Goal: Task Accomplishment & Management: Use online tool/utility

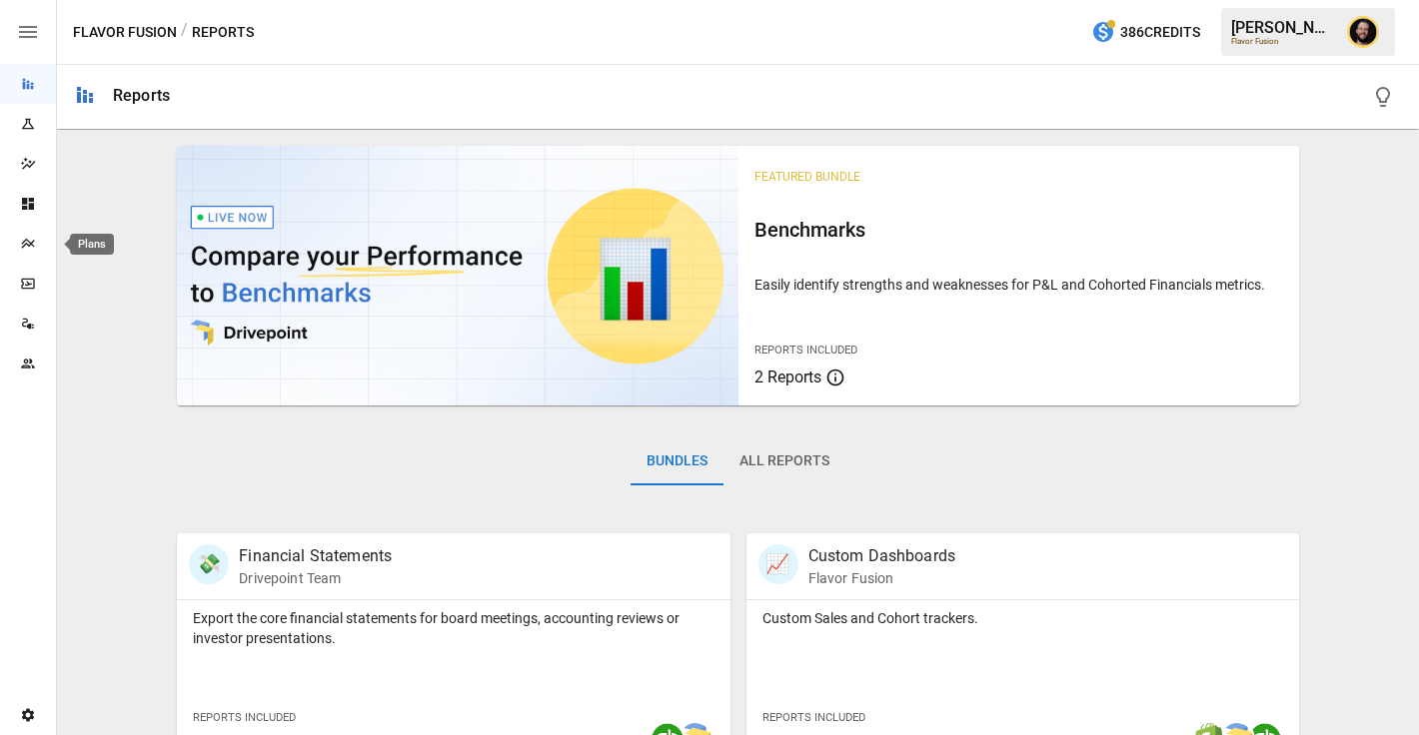
click at [18, 237] on div "Plans" at bounding box center [28, 244] width 56 height 16
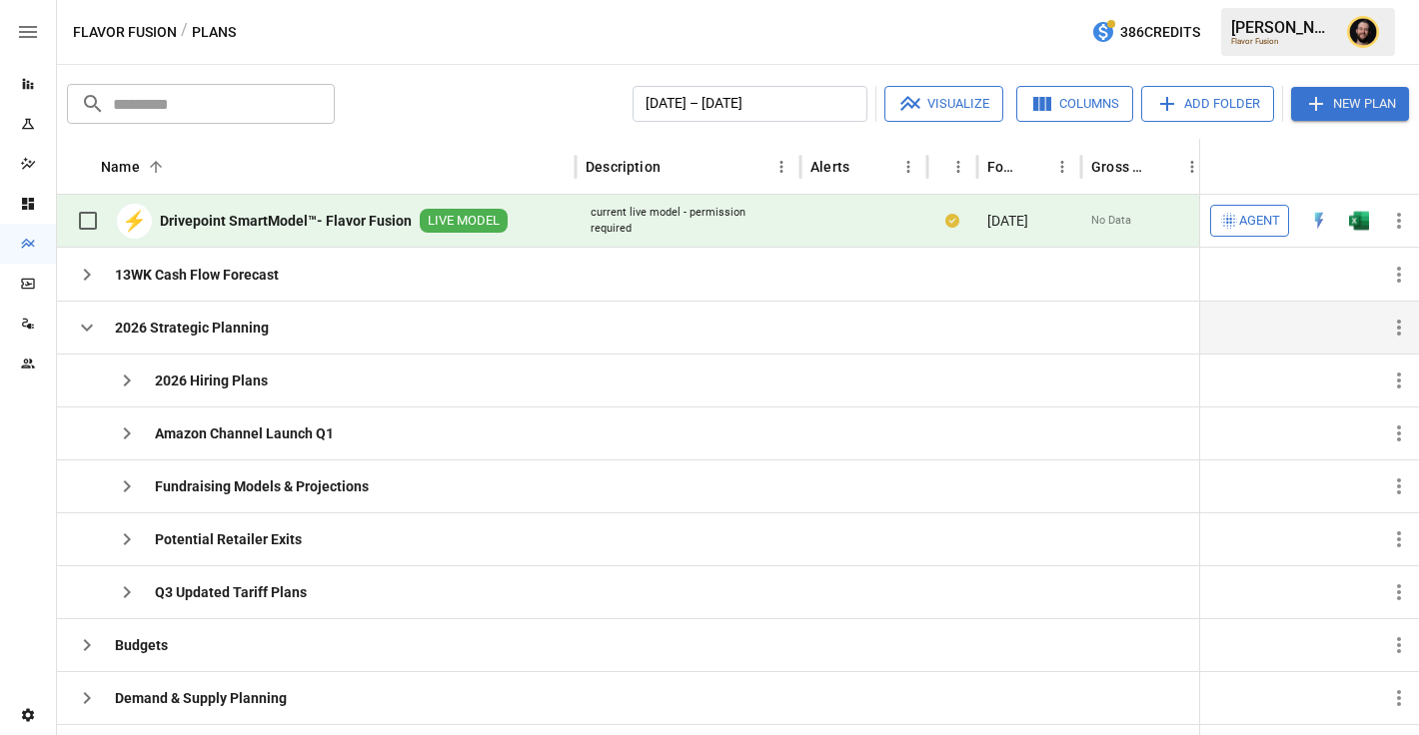
click at [78, 319] on icon "button" at bounding box center [87, 328] width 24 height 24
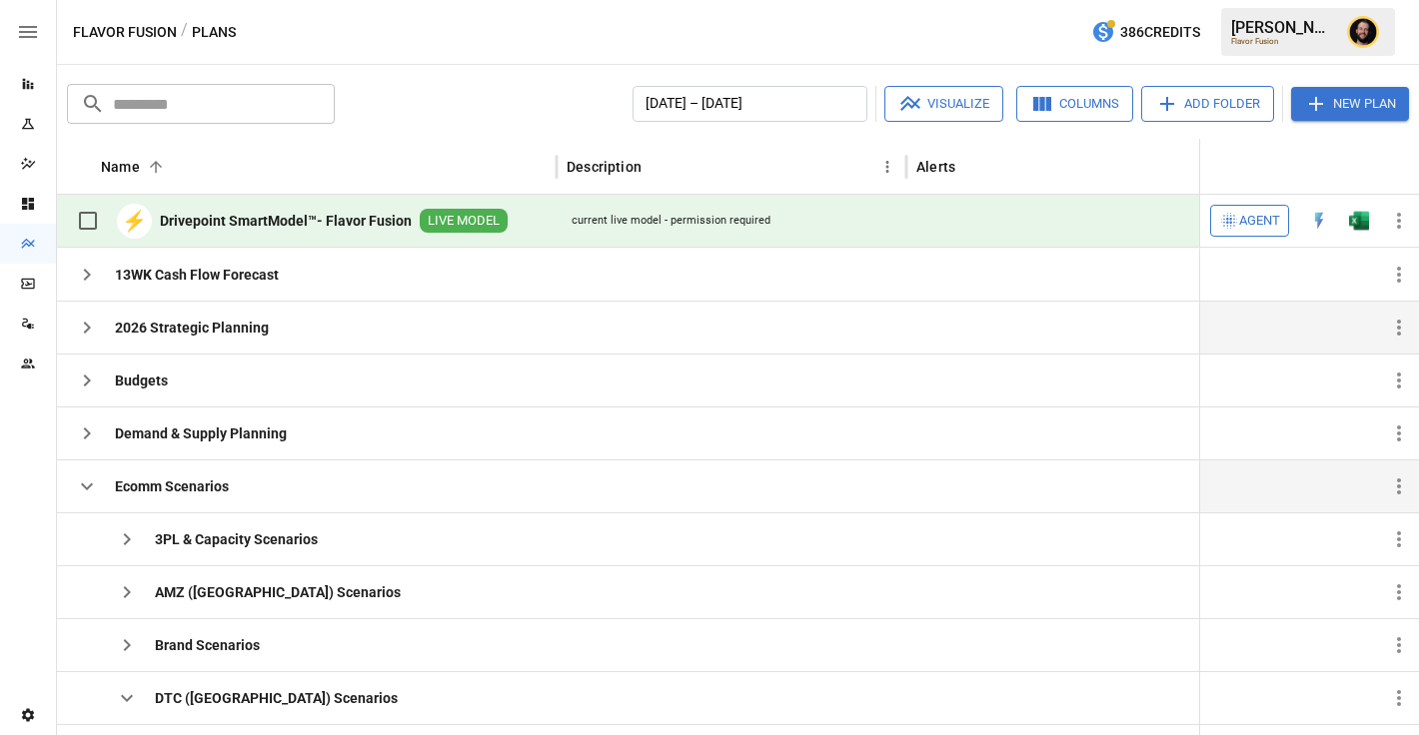
click at [86, 490] on icon "button" at bounding box center [87, 487] width 12 height 7
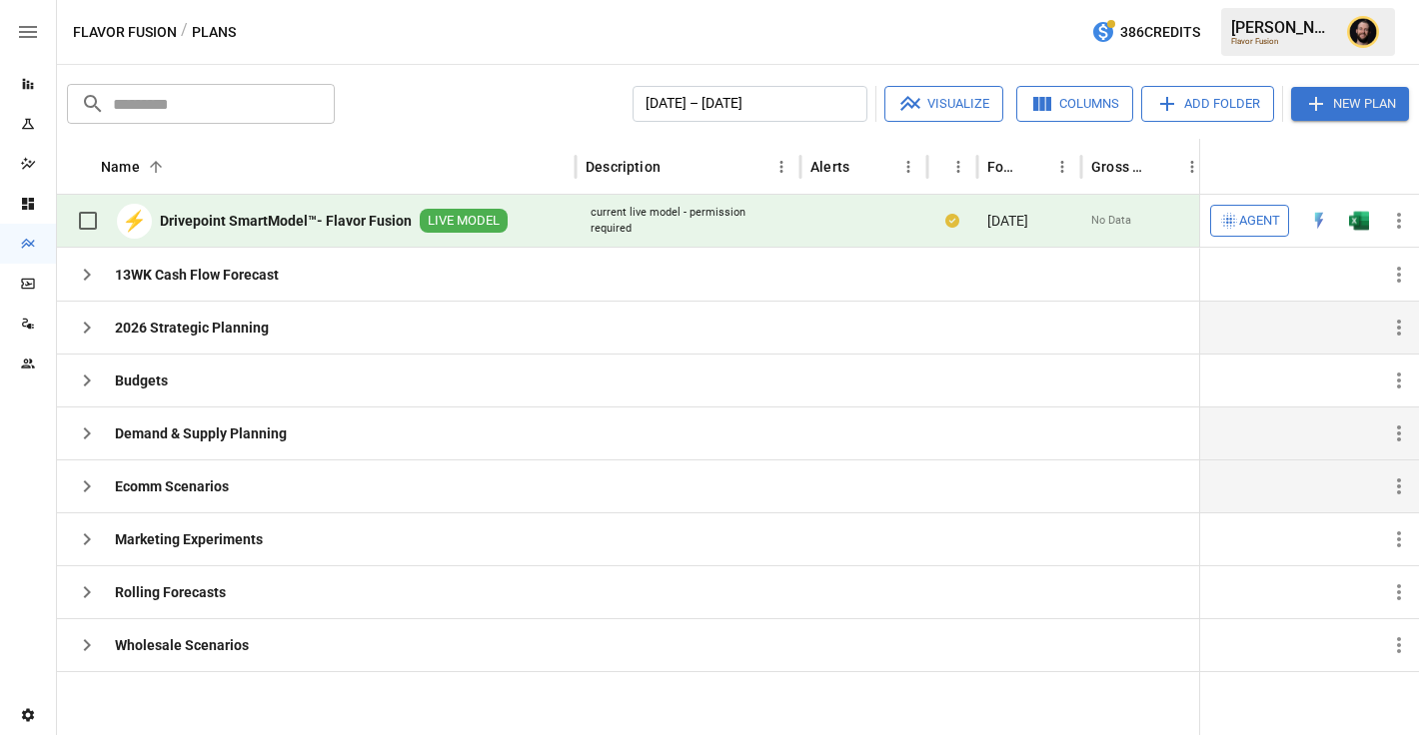
click at [81, 433] on icon "button" at bounding box center [87, 434] width 24 height 24
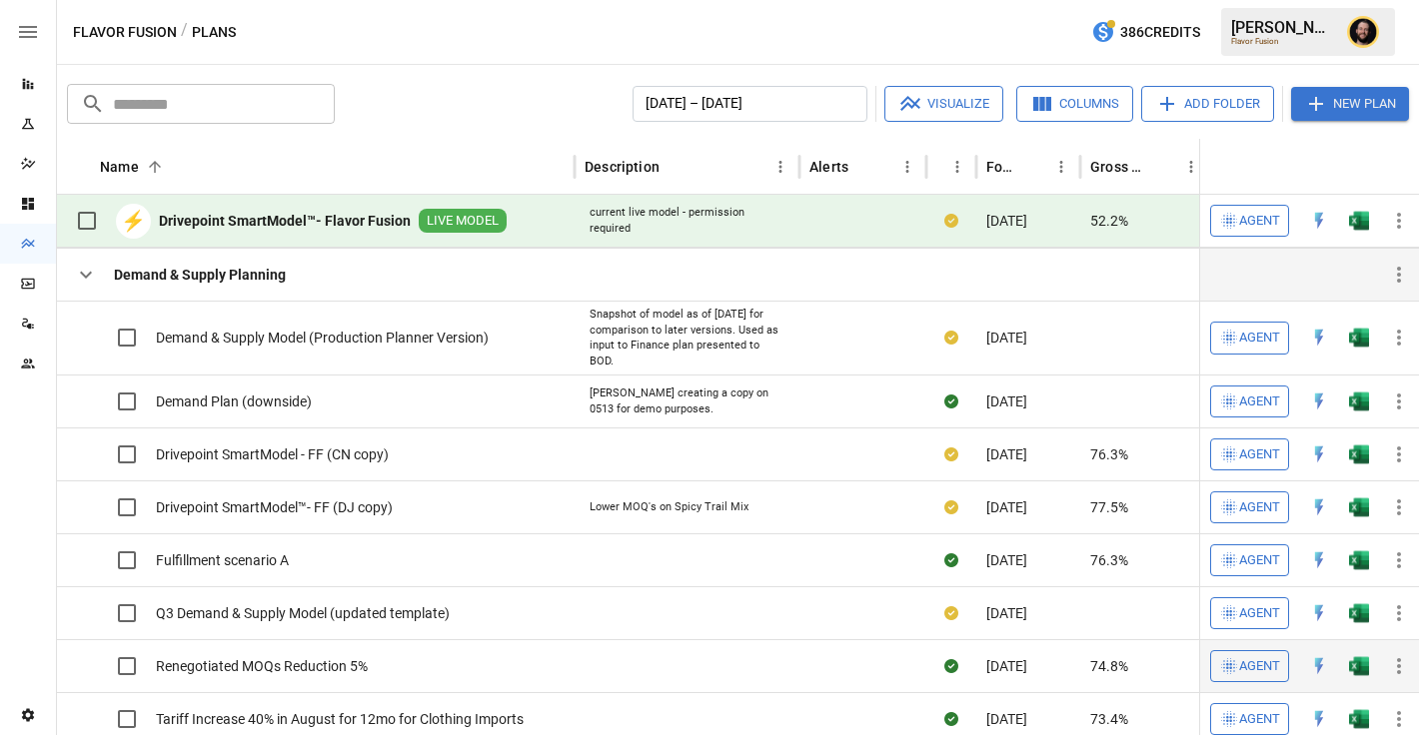
scroll to position [126, 0]
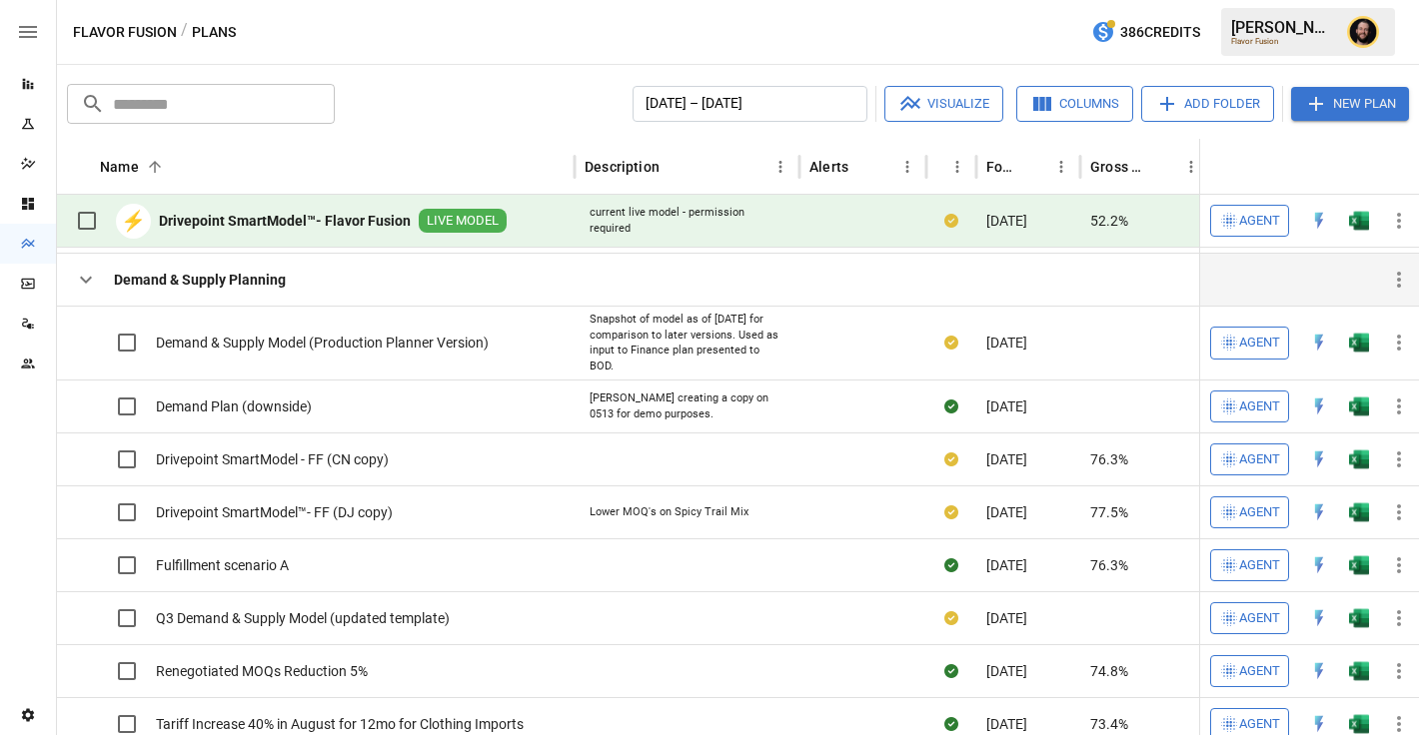
click at [94, 284] on icon "button" at bounding box center [86, 280] width 24 height 24
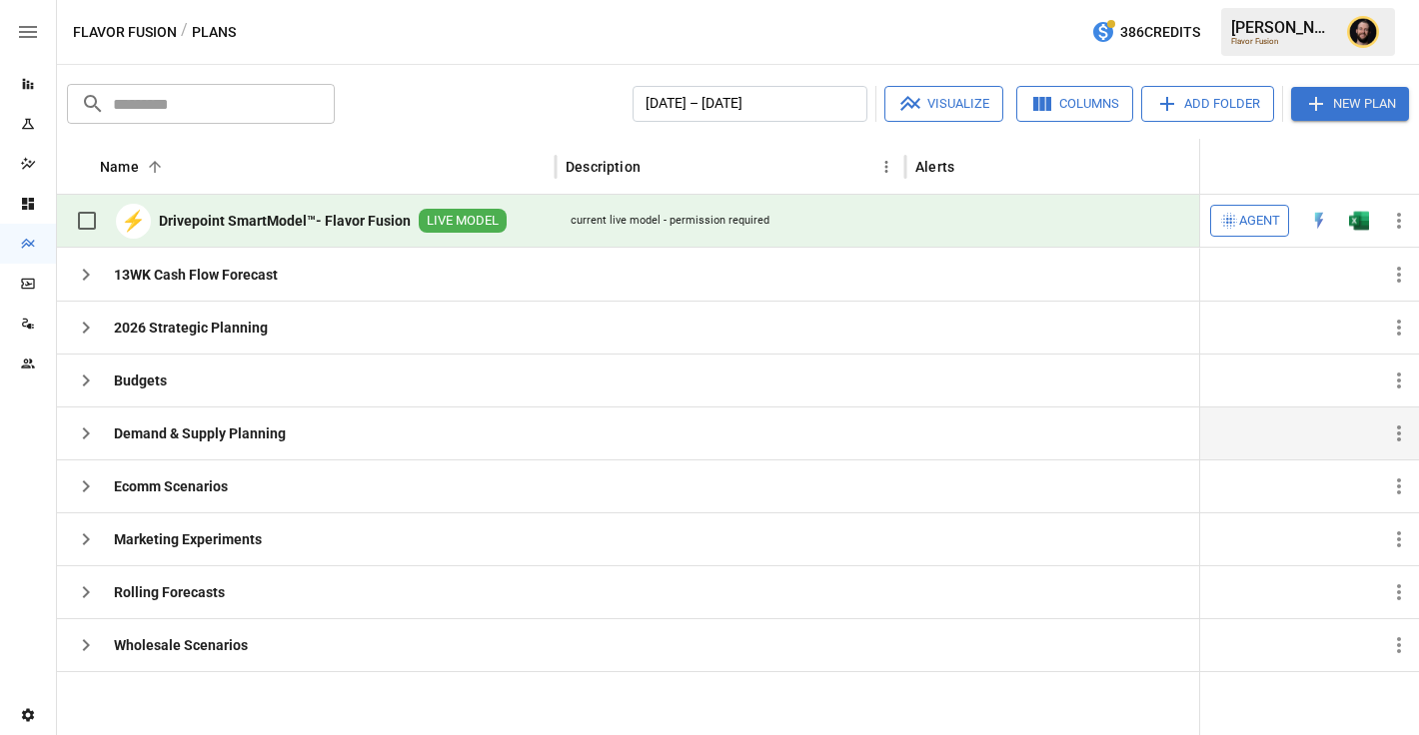
scroll to position [0, 1]
click at [89, 437] on icon "button" at bounding box center [86, 434] width 24 height 24
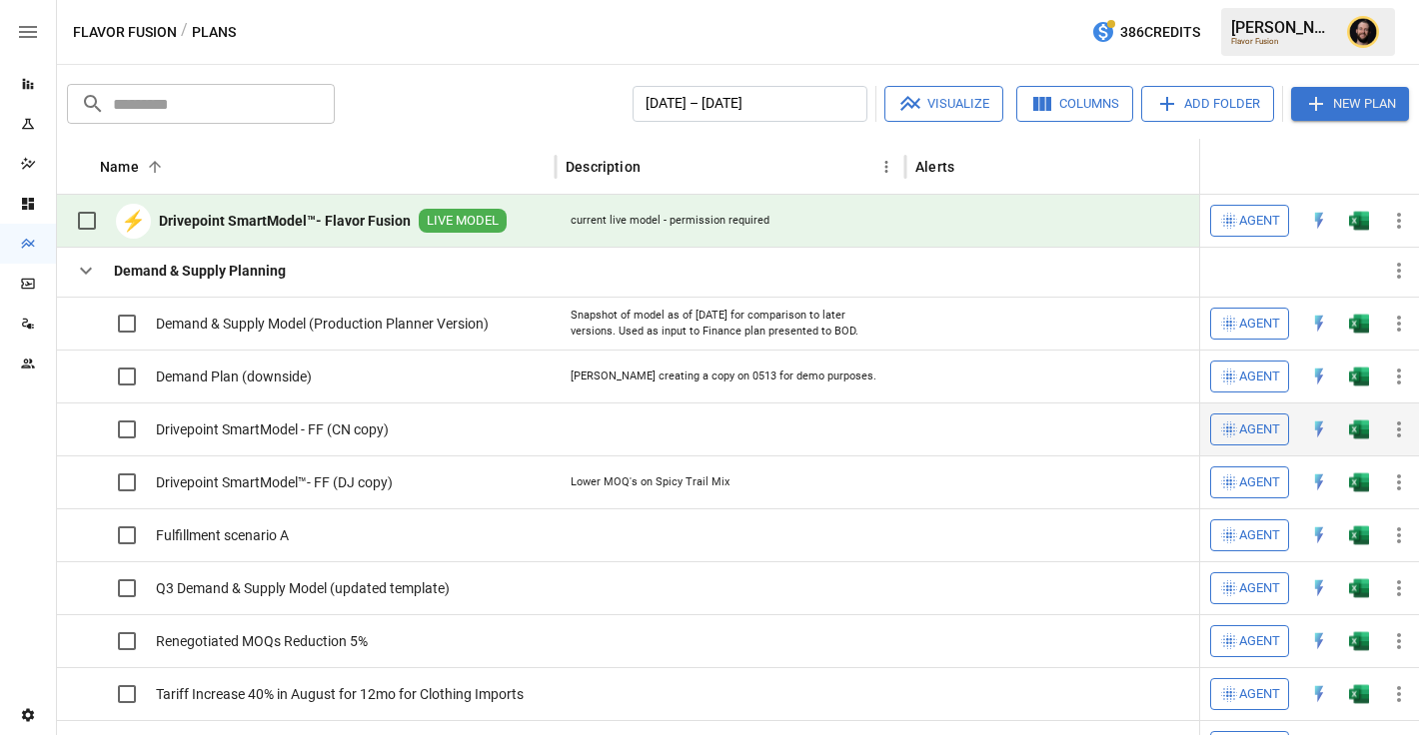
scroll to position [0, 0]
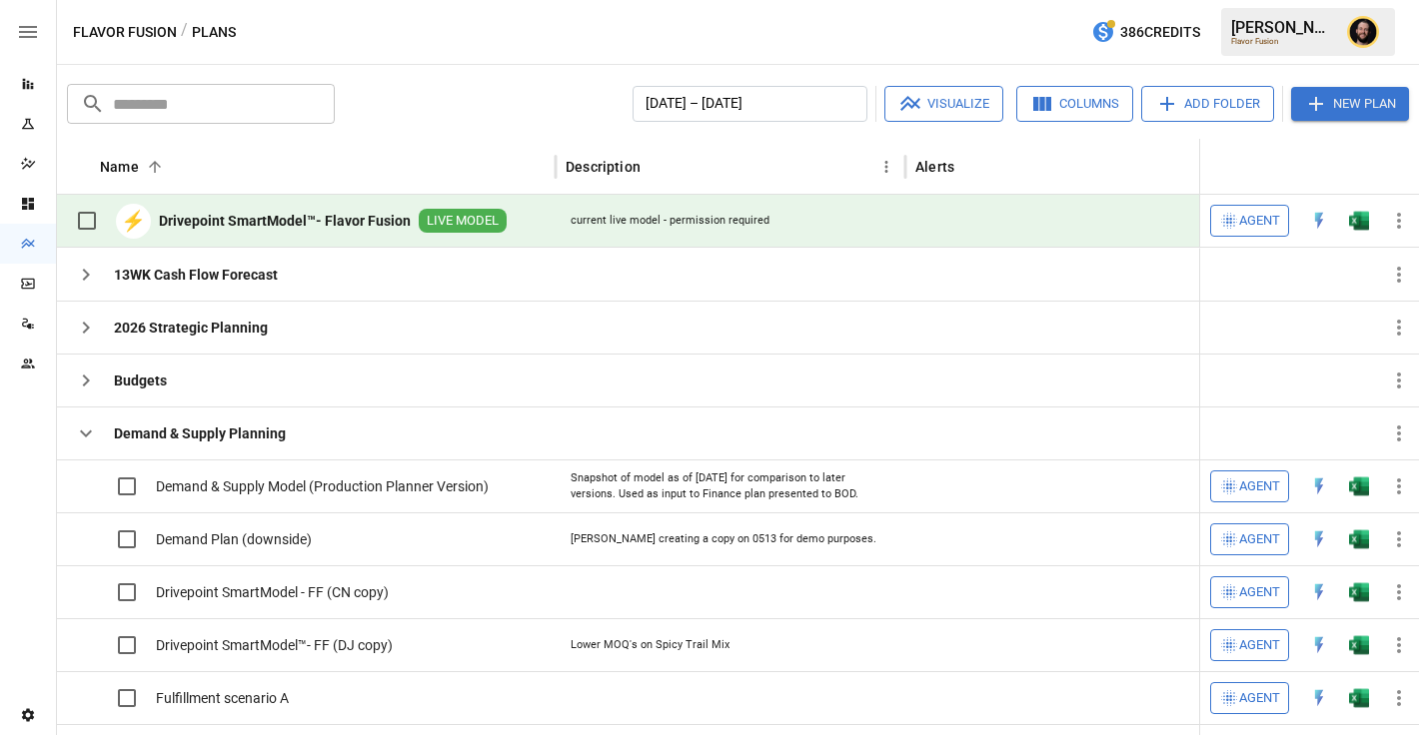
click at [92, 435] on icon "button" at bounding box center [86, 434] width 24 height 24
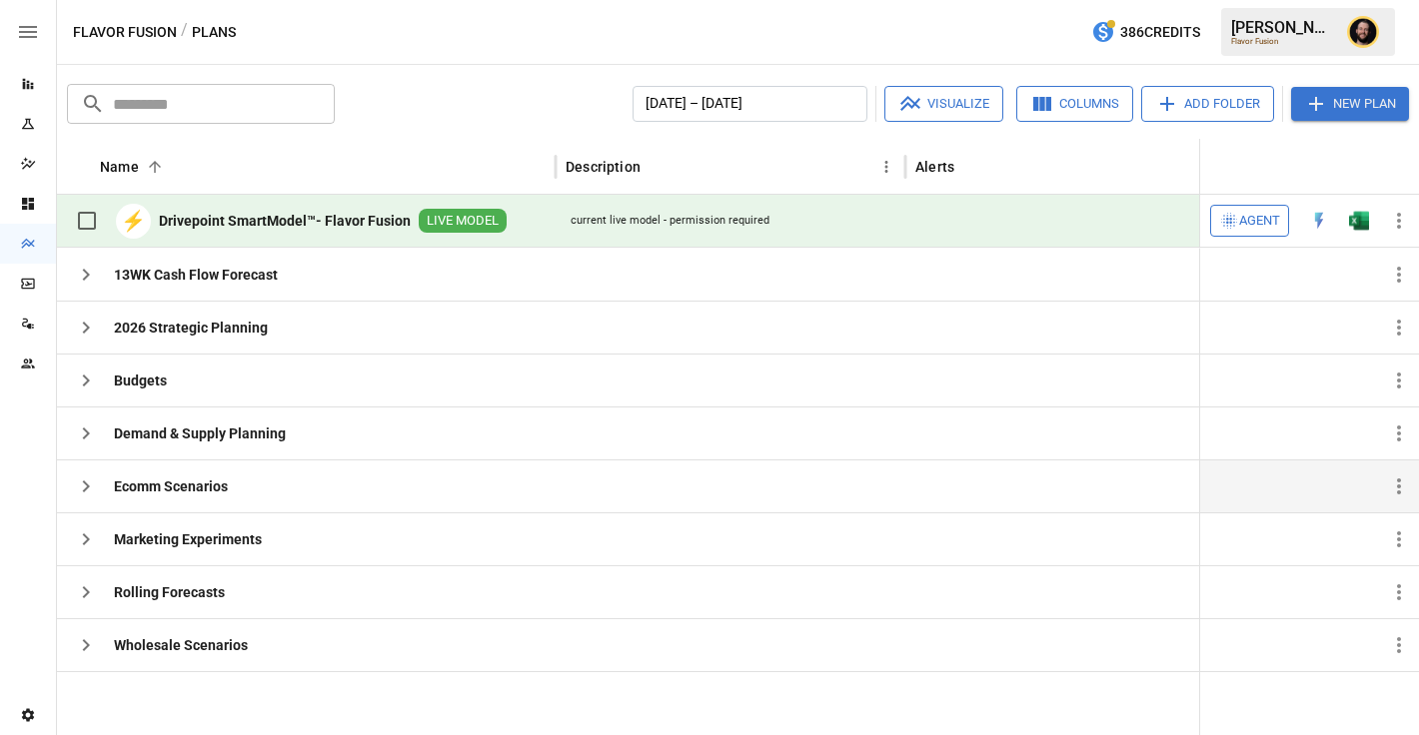
click at [81, 480] on icon "button" at bounding box center [86, 487] width 24 height 24
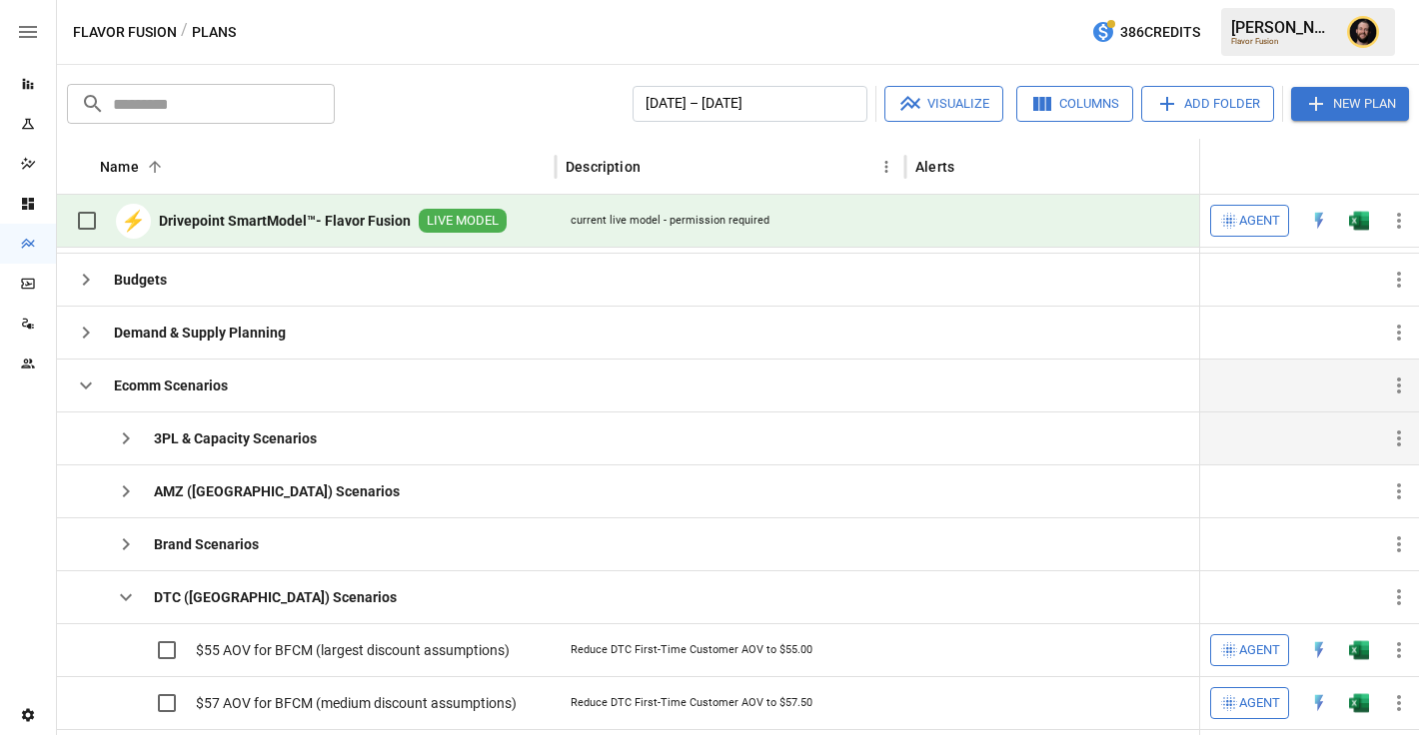
scroll to position [167, 0]
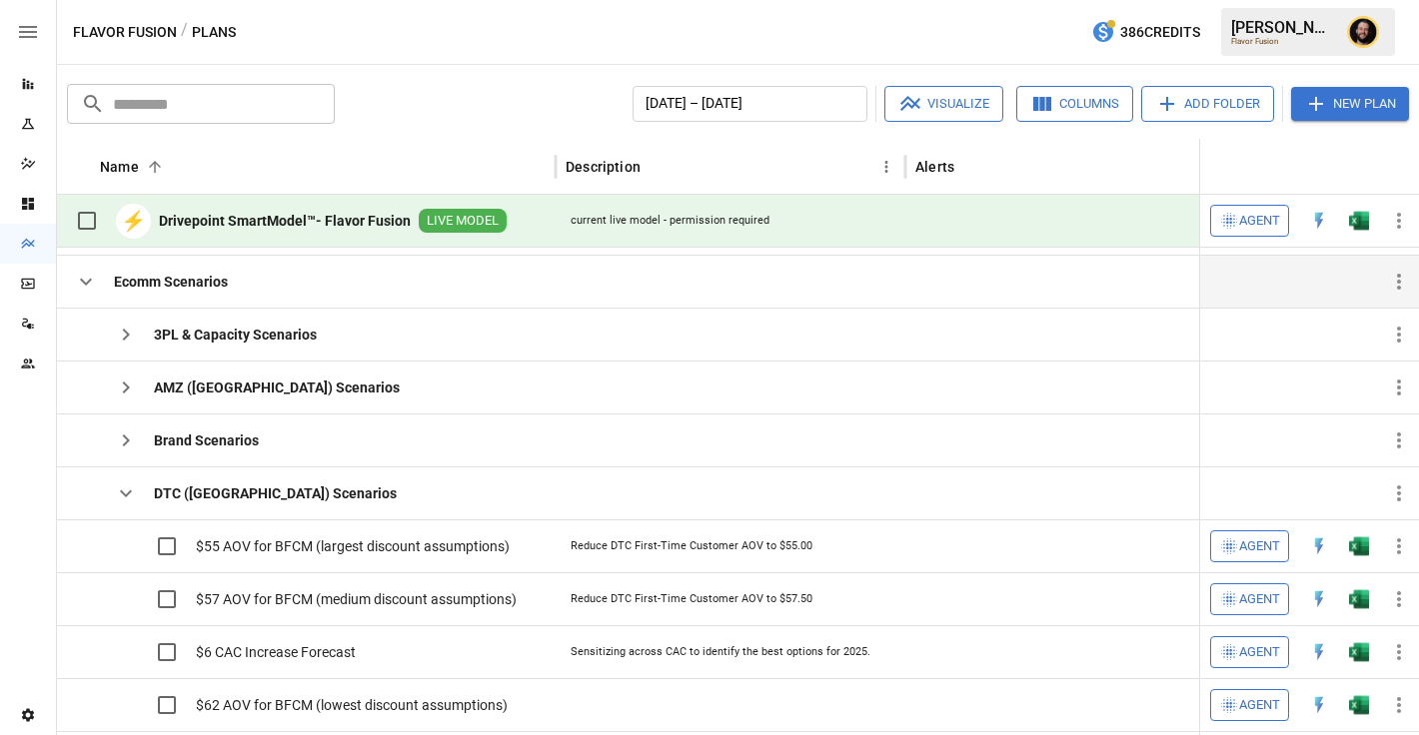
click at [80, 284] on icon "button" at bounding box center [86, 282] width 24 height 24
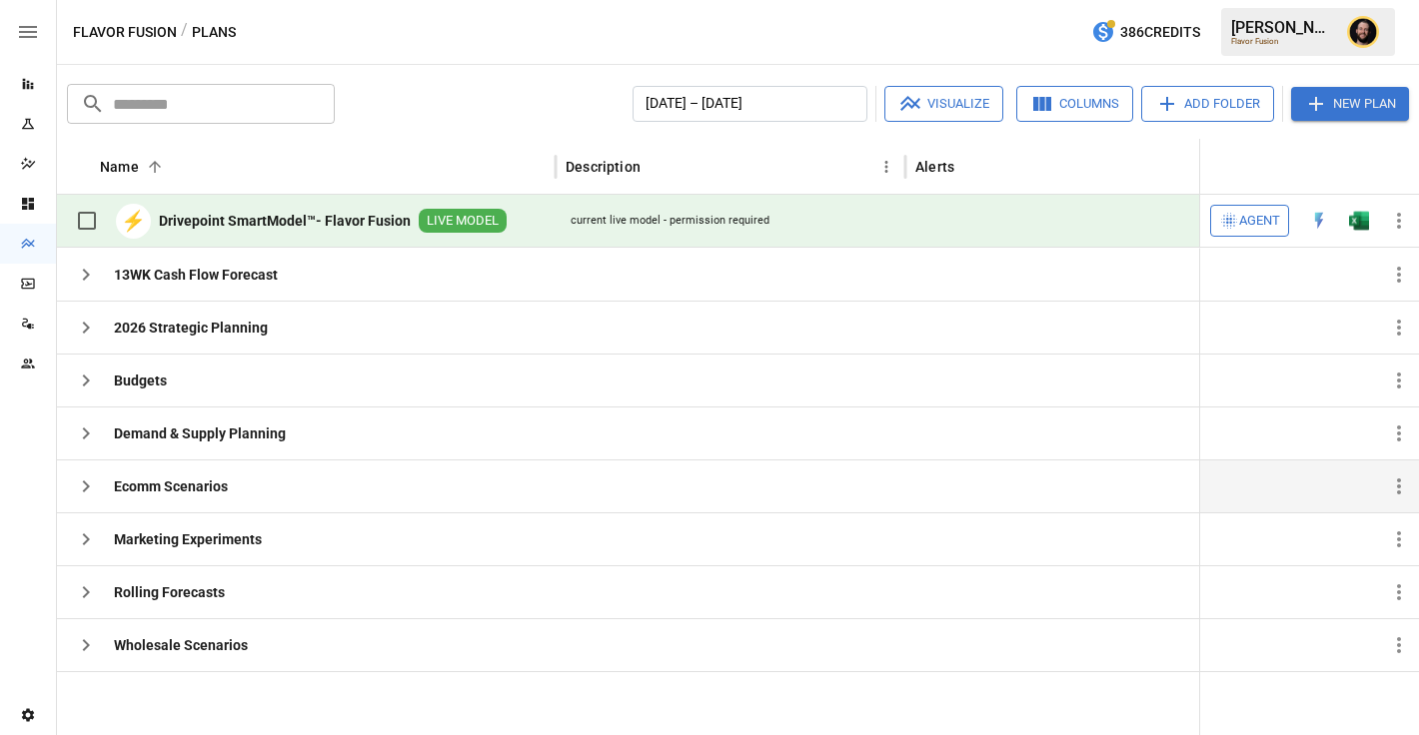
scroll to position [0, 1]
click at [90, 432] on icon "button" at bounding box center [86, 434] width 24 height 24
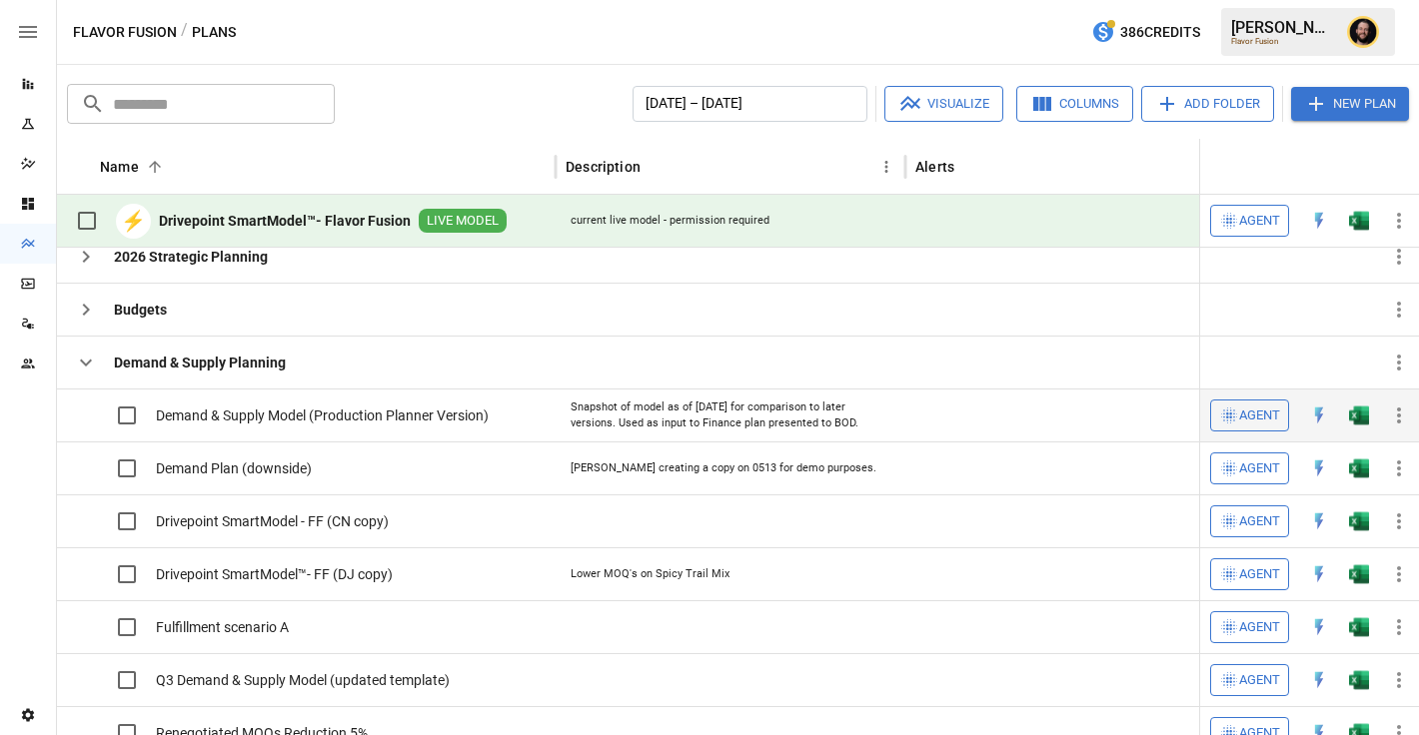
scroll to position [69, 0]
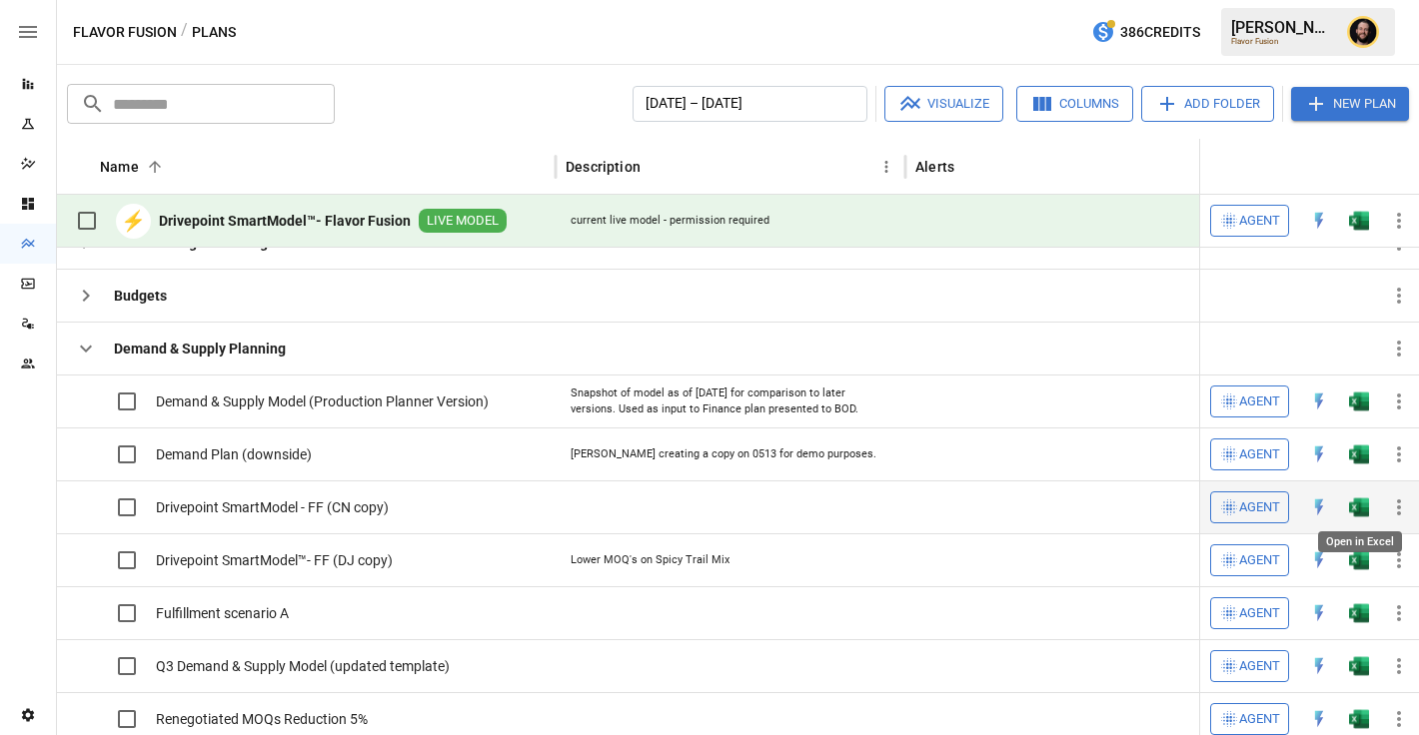
click at [1358, 412] on img "Open in Excel" at bounding box center [1359, 402] width 20 height 20
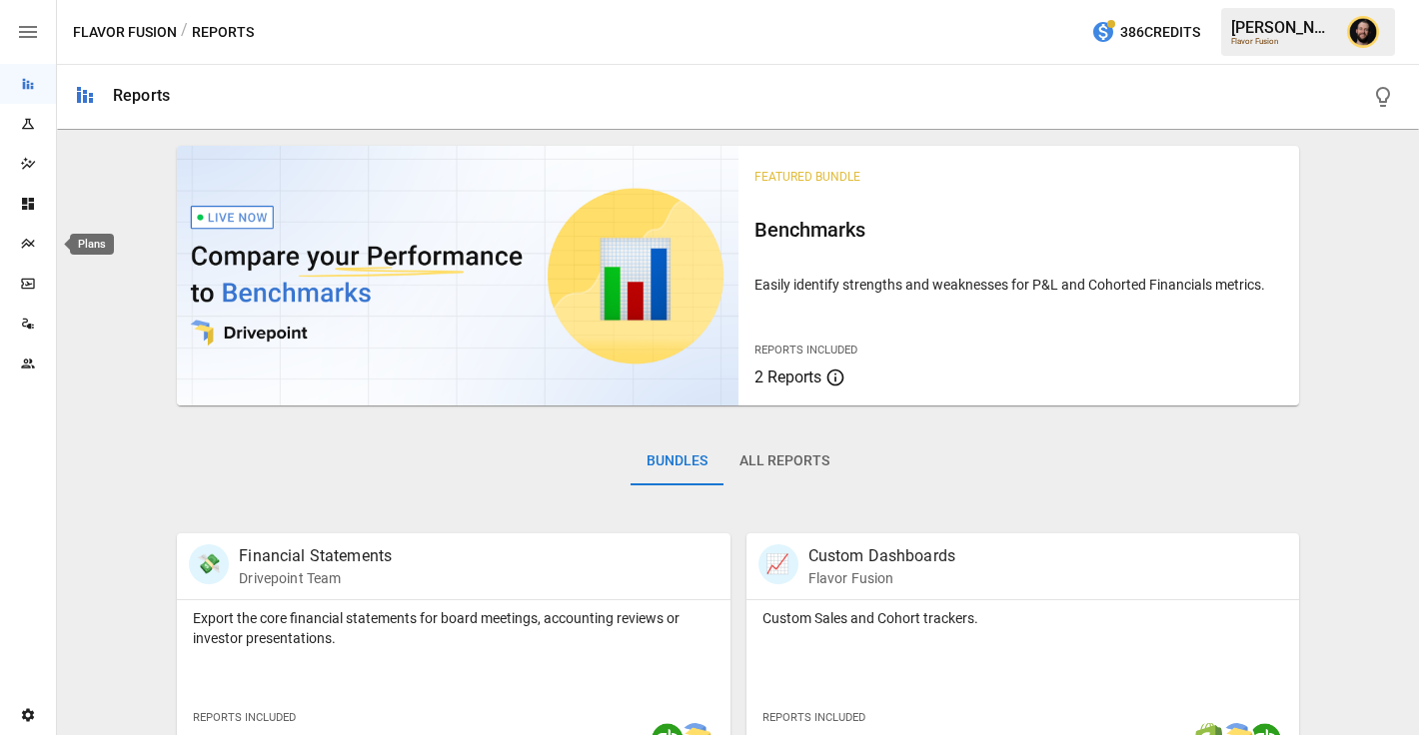
click at [26, 247] on icon "Plans" at bounding box center [28, 244] width 16 height 16
